Goal: Task Accomplishment & Management: Use online tool/utility

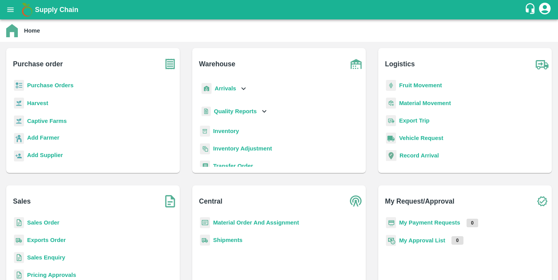
click at [229, 129] on b "Inventory" at bounding box center [226, 131] width 26 height 6
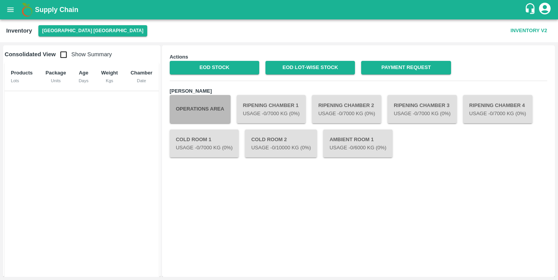
click at [207, 116] on button "Operations Area" at bounding box center [200, 109] width 61 height 28
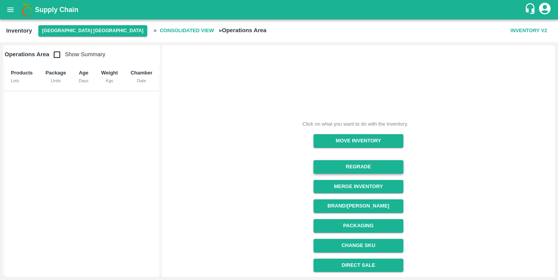
click at [363, 167] on button "Regrade" at bounding box center [359, 167] width 90 height 14
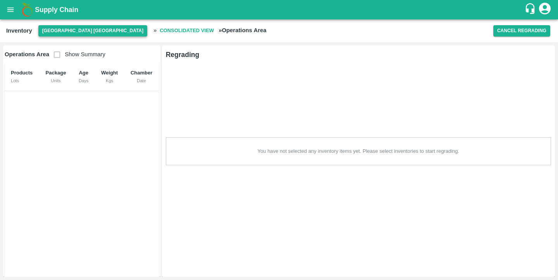
click at [62, 29] on button "[GEOGRAPHIC_DATA] [GEOGRAPHIC_DATA]" at bounding box center [92, 30] width 109 height 11
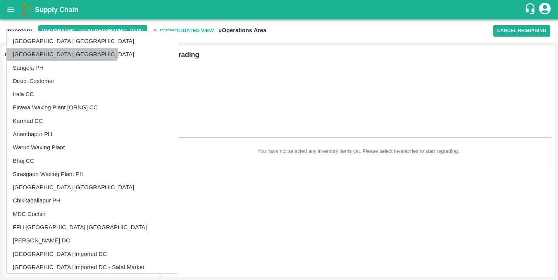
click at [42, 52] on li "[GEOGRAPHIC_DATA] [GEOGRAPHIC_DATA]" at bounding box center [92, 54] width 171 height 13
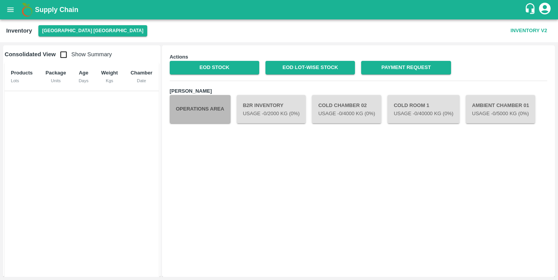
click at [196, 106] on button "Operations Area" at bounding box center [200, 109] width 61 height 28
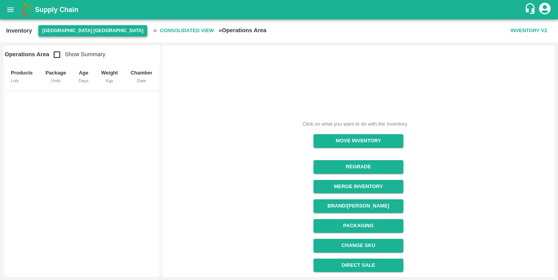
click at [55, 30] on button "[GEOGRAPHIC_DATA] [GEOGRAPHIC_DATA]" at bounding box center [92, 30] width 109 height 11
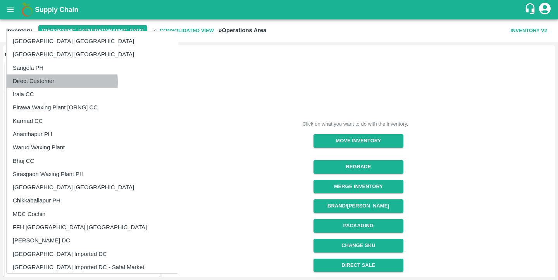
click at [46, 82] on li "Direct Customer" at bounding box center [92, 80] width 171 height 13
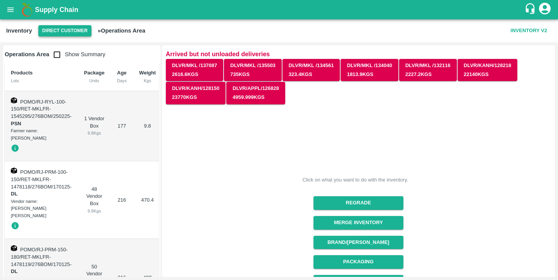
click at [66, 33] on button "Direct Customer" at bounding box center [64, 30] width 53 height 11
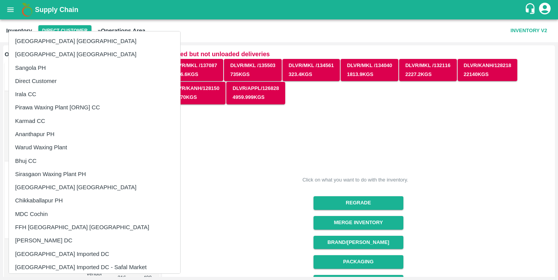
click at [53, 43] on li "[GEOGRAPHIC_DATA] [GEOGRAPHIC_DATA]" at bounding box center [94, 40] width 171 height 13
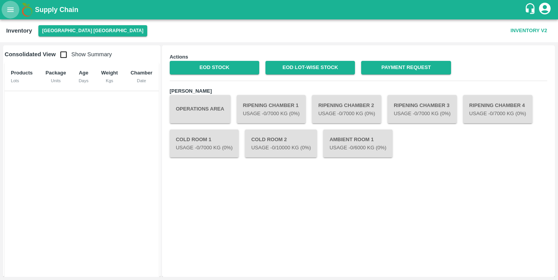
click at [9, 12] on icon "open drawer" at bounding box center [10, 9] width 9 height 9
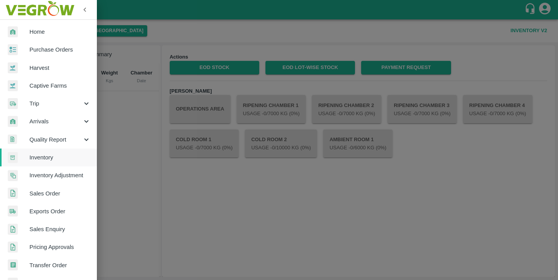
click at [257, 206] on div at bounding box center [279, 140] width 558 height 280
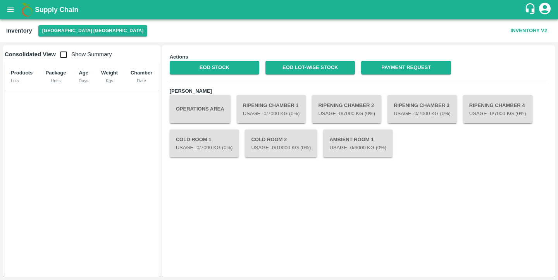
click at [257, 112] on p "Usage - 0 /7000 Kg (0%)" at bounding box center [271, 113] width 57 height 7
